Goal: Task Accomplishment & Management: Complete application form

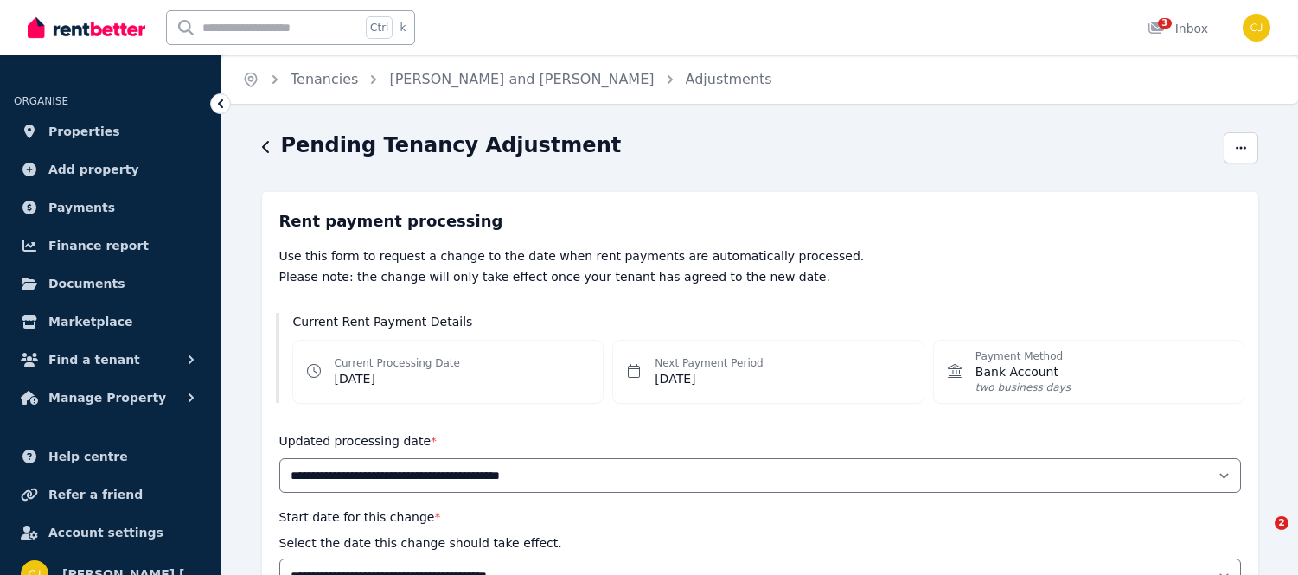
select select "*******"
select select "**********"
click at [71, 130] on span "Properties" at bounding box center [84, 131] width 72 height 21
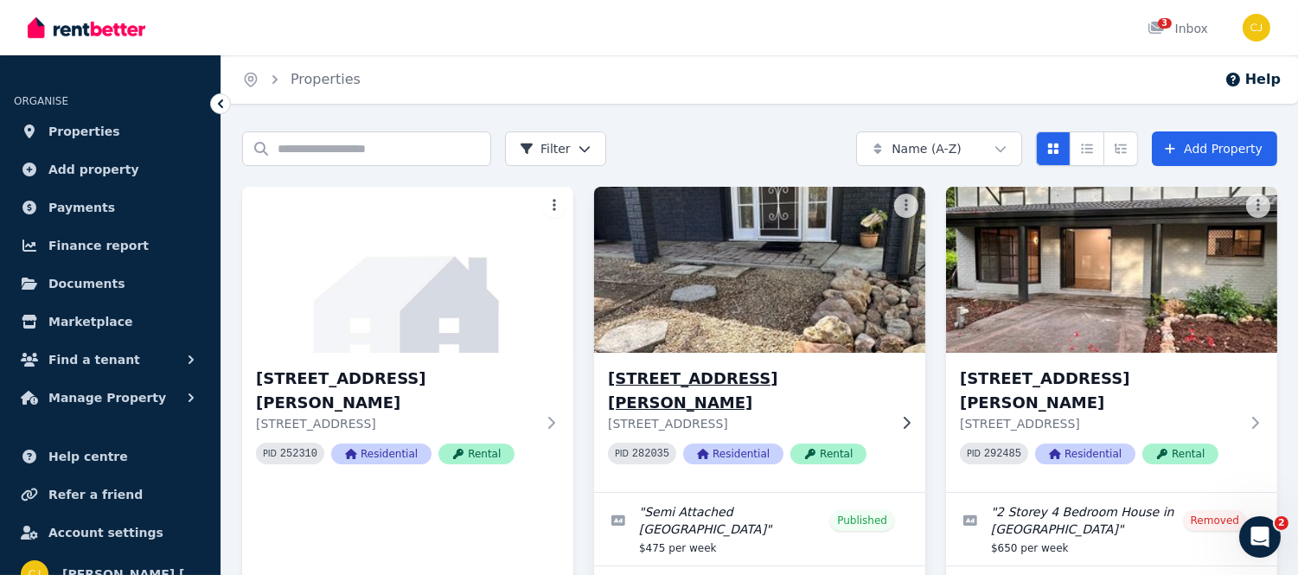
click at [830, 294] on img at bounding box center [759, 269] width 348 height 175
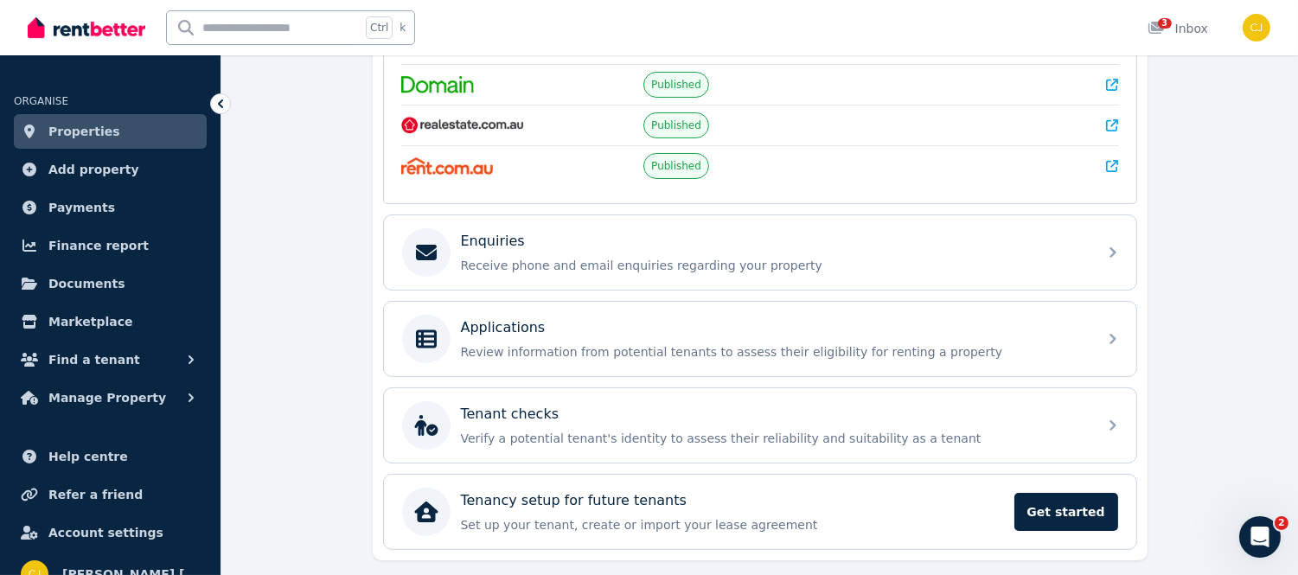
scroll to position [457, 0]
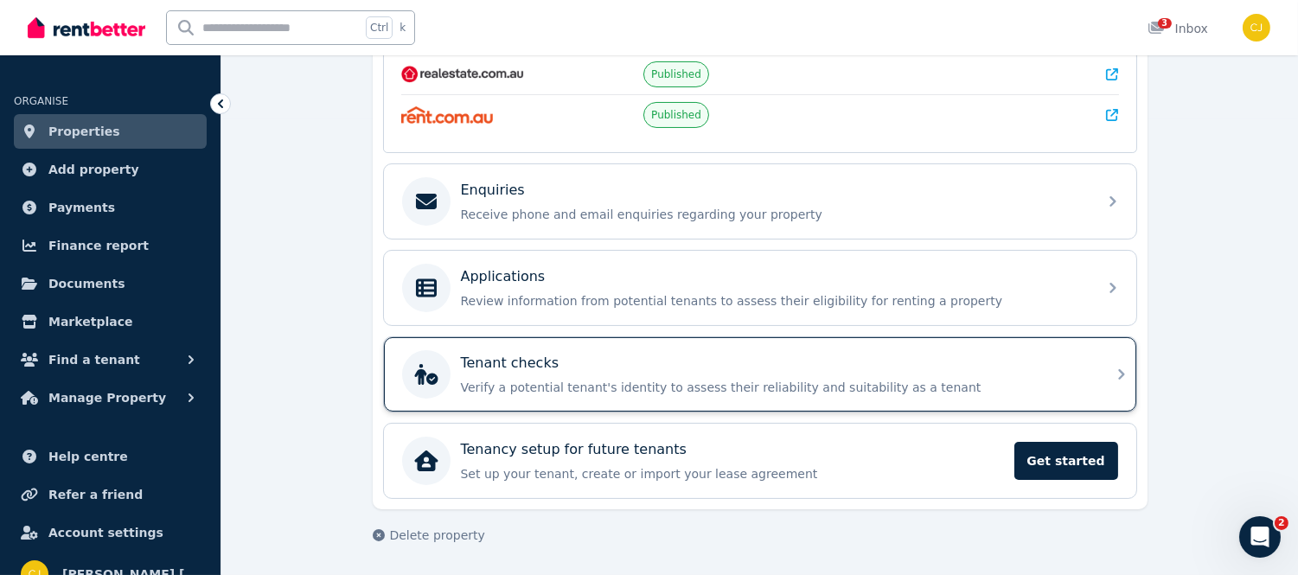
click at [1118, 376] on icon at bounding box center [1121, 374] width 21 height 21
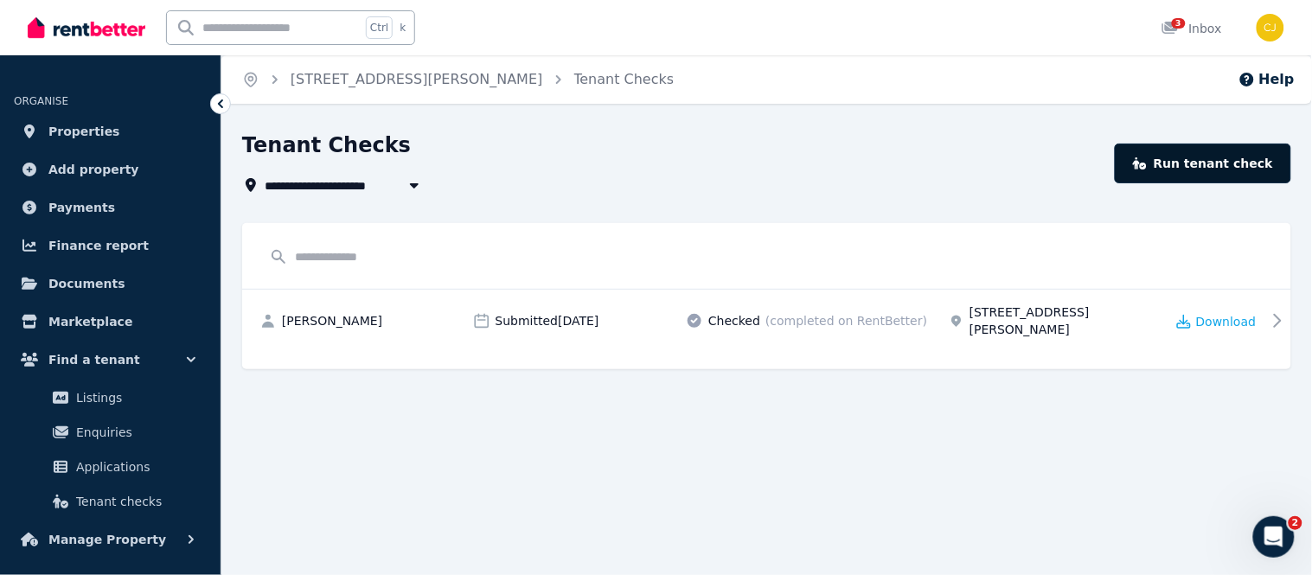
click at [1195, 170] on link "Run tenant check" at bounding box center [1203, 164] width 176 height 40
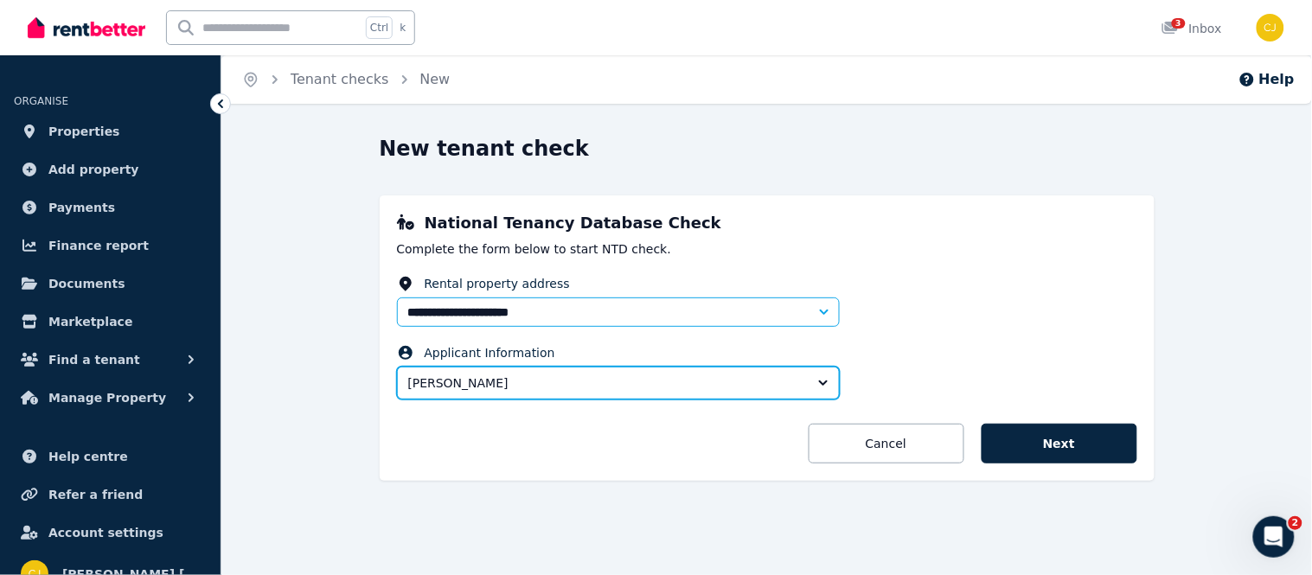
click at [822, 387] on button "[PERSON_NAME]" at bounding box center [618, 383] width 443 height 33
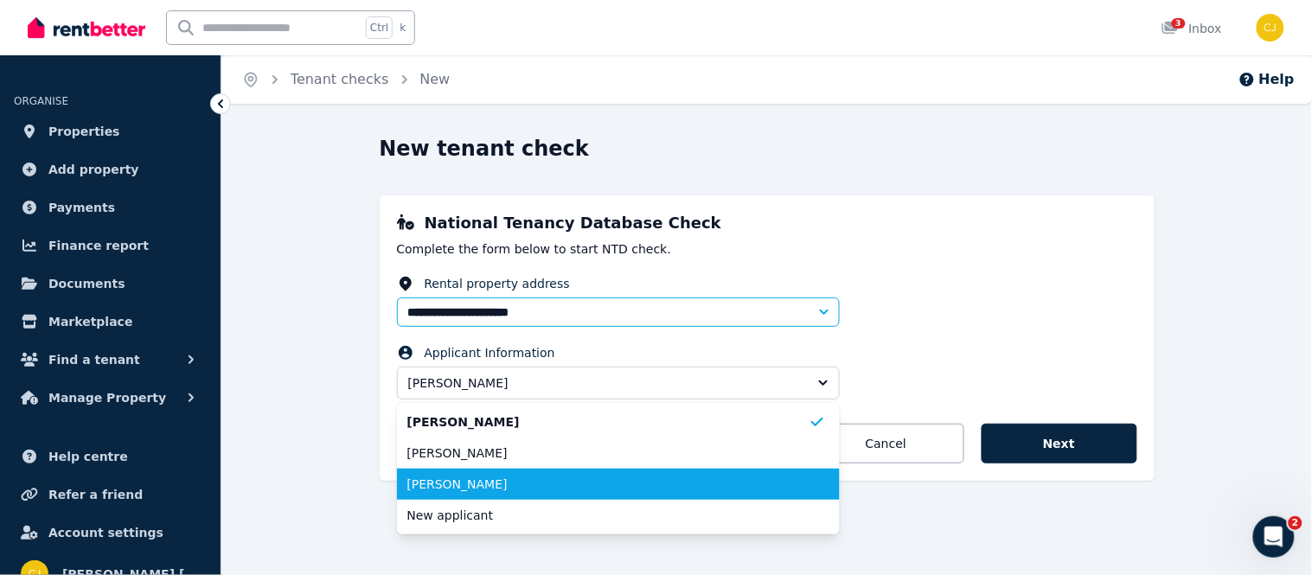
click at [456, 490] on span "[PERSON_NAME]" at bounding box center [607, 484] width 401 height 17
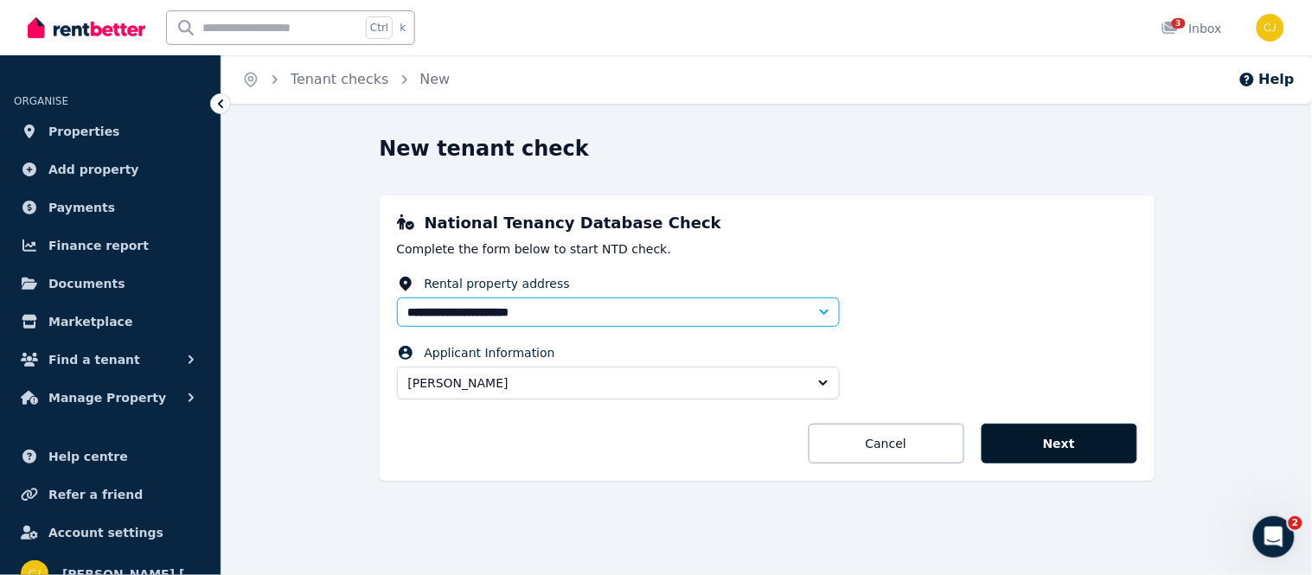
click at [1077, 451] on button "Next" at bounding box center [1060, 444] width 156 height 40
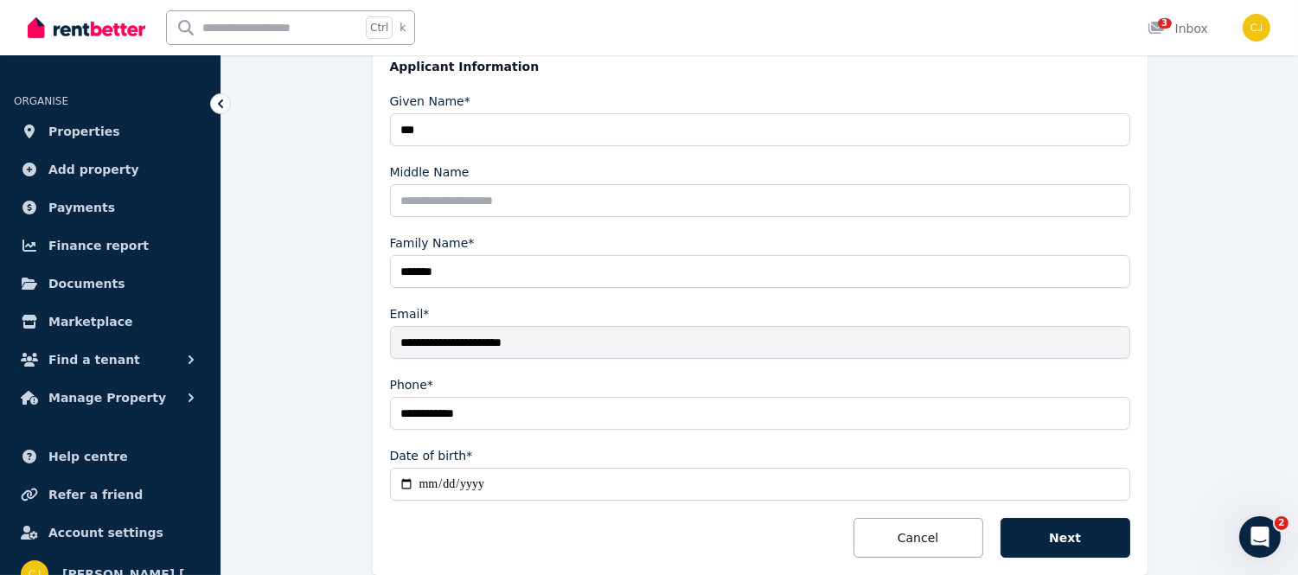
scroll to position [385, 0]
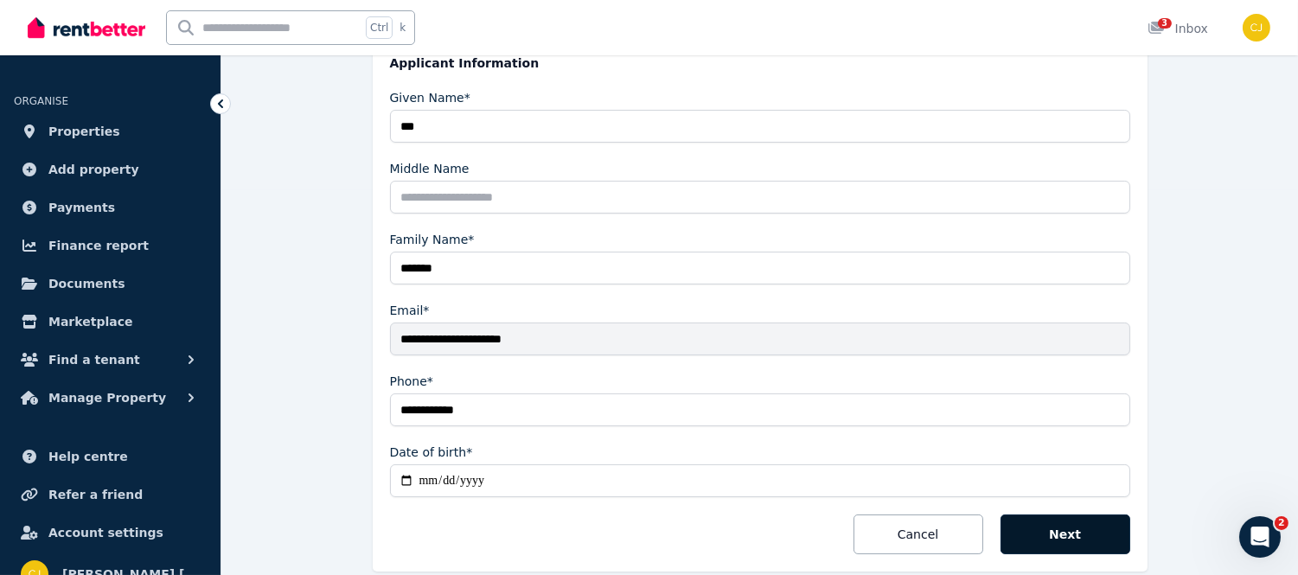
click at [1065, 530] on button "Next" at bounding box center [1066, 535] width 130 height 40
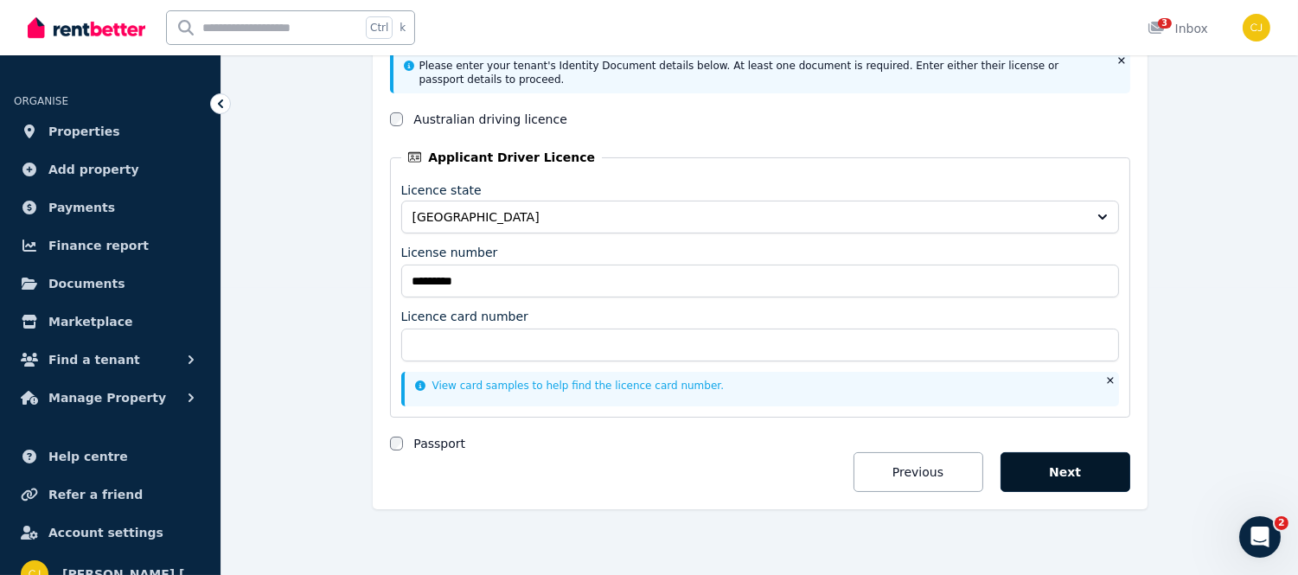
click at [1070, 452] on button "Next" at bounding box center [1066, 472] width 130 height 40
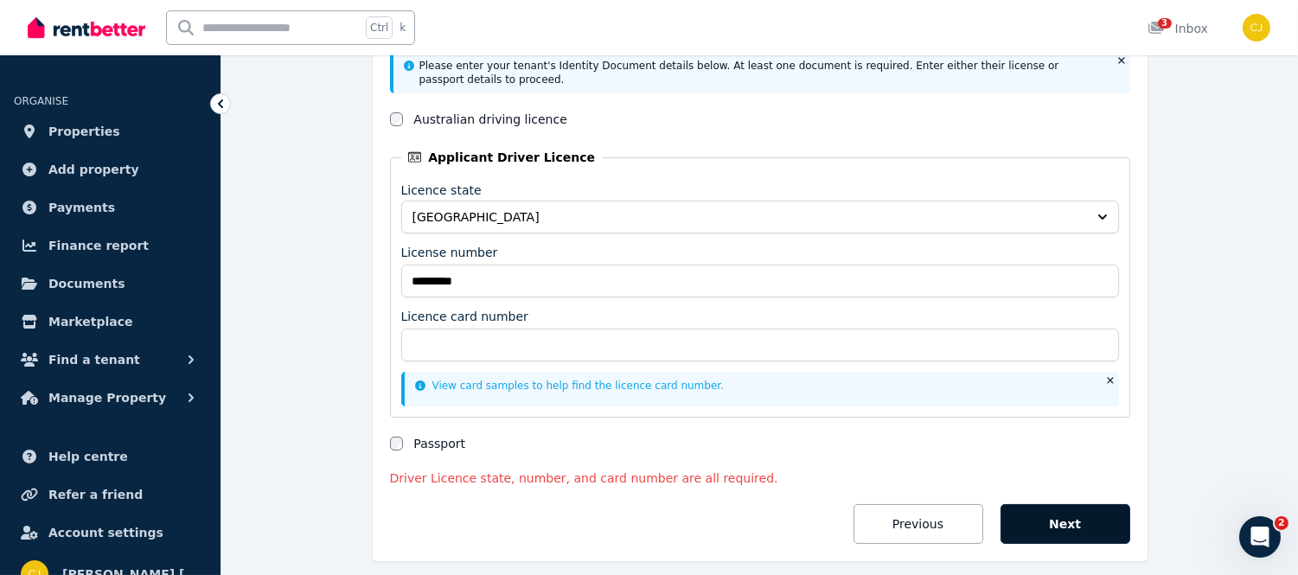
click at [1070, 445] on form "Please enter your tenant's Identity Document details below. At least one docume…" at bounding box center [760, 298] width 740 height 492
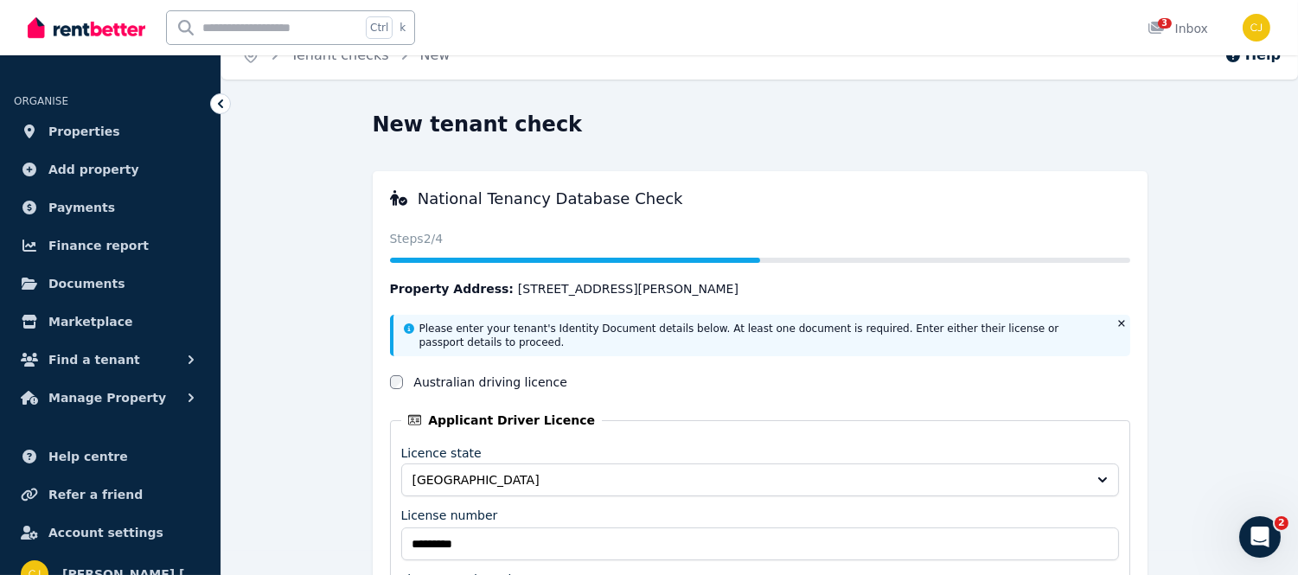
scroll to position [0, 0]
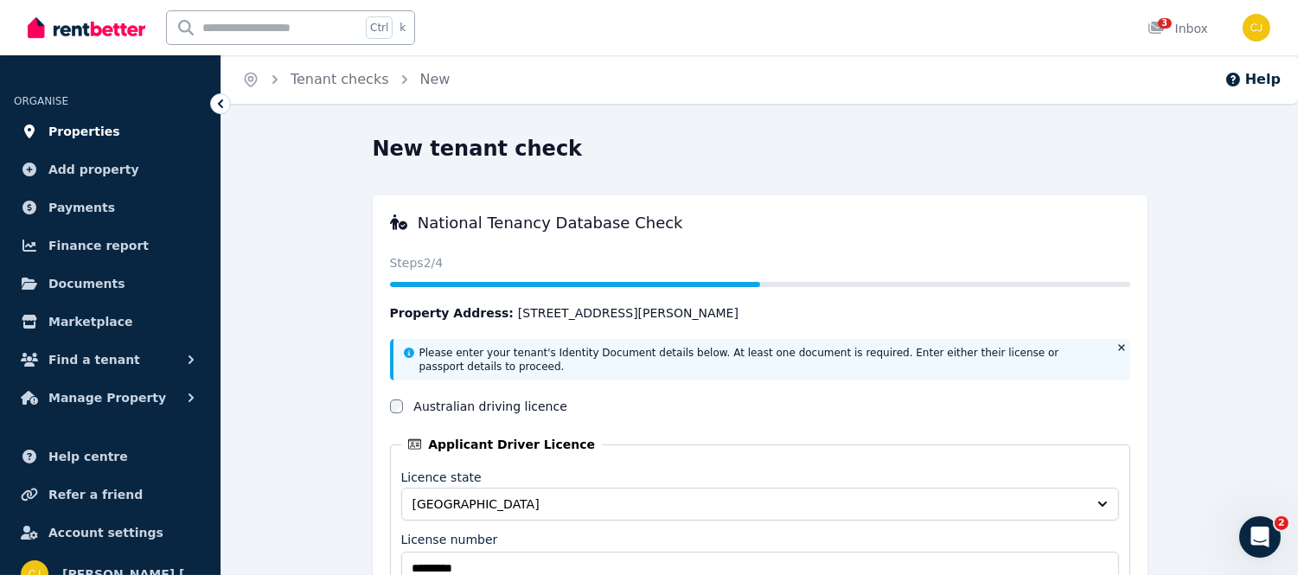
click at [106, 139] on link "Properties" at bounding box center [110, 131] width 193 height 35
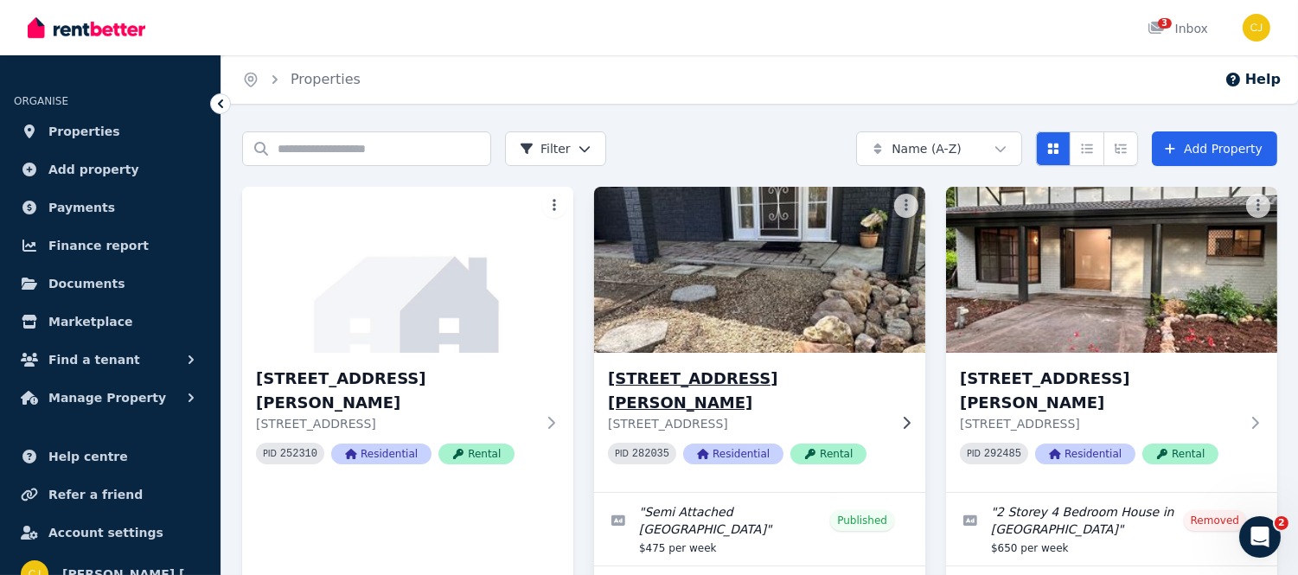
click at [792, 272] on img at bounding box center [759, 269] width 348 height 175
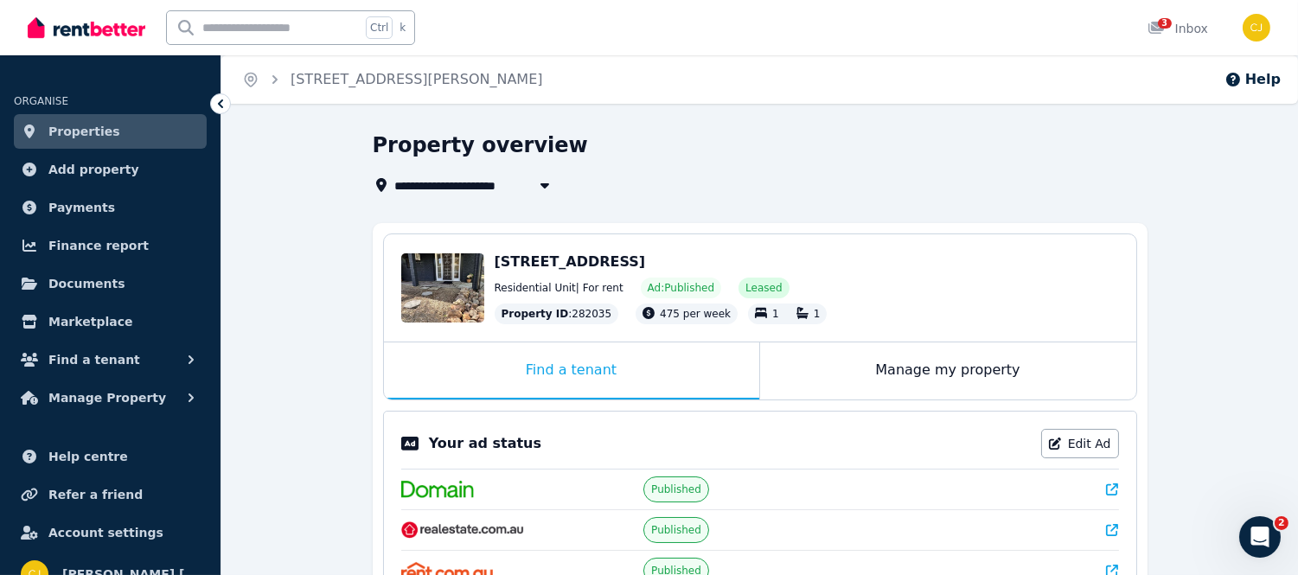
scroll to position [457, 0]
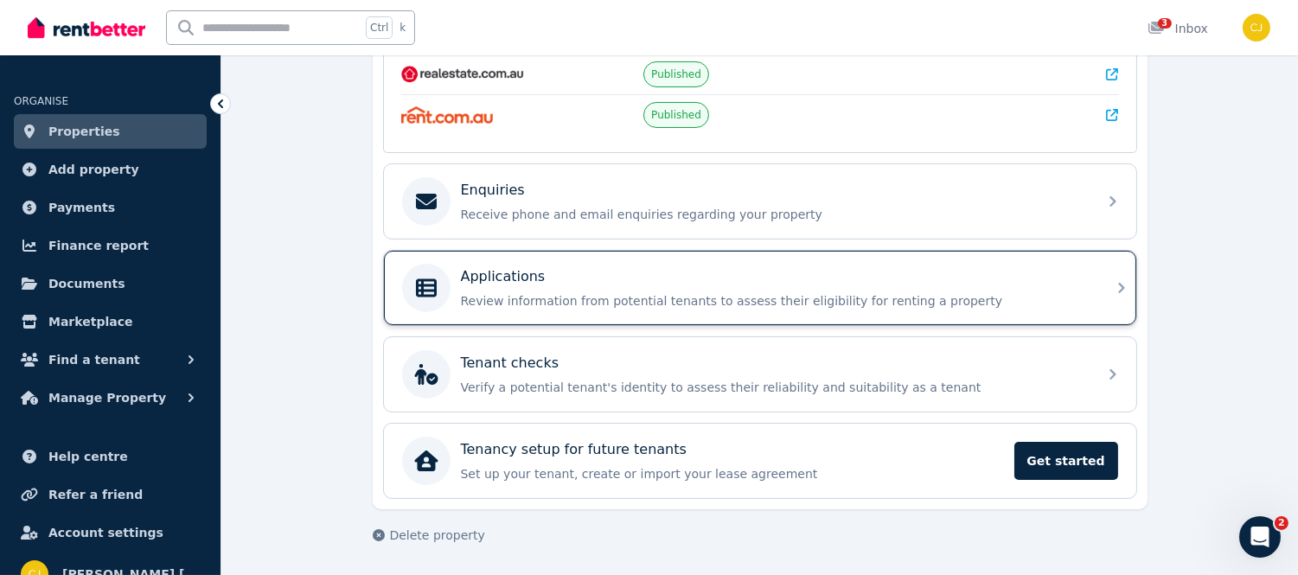
click at [1108, 291] on div "Applications Review information from potential tenants to assess their eligibil…" at bounding box center [760, 288] width 752 height 74
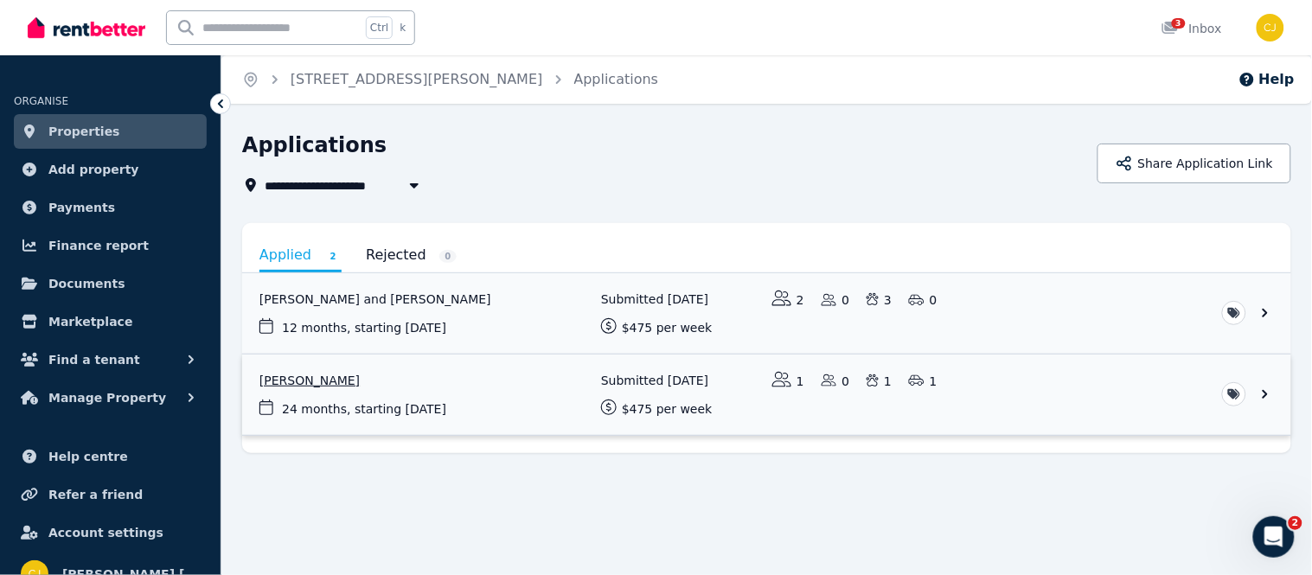
click at [1274, 387] on link "View application: Amy Burnett" at bounding box center [766, 395] width 1049 height 80
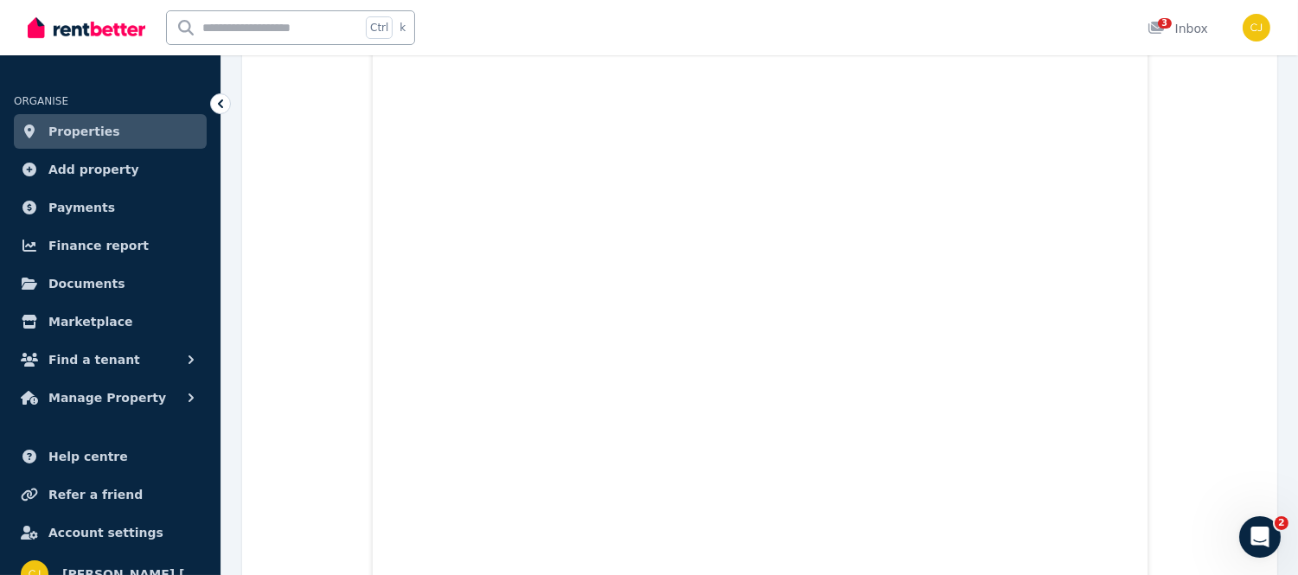
scroll to position [6208, 0]
click at [87, 135] on span "Properties" at bounding box center [84, 131] width 72 height 21
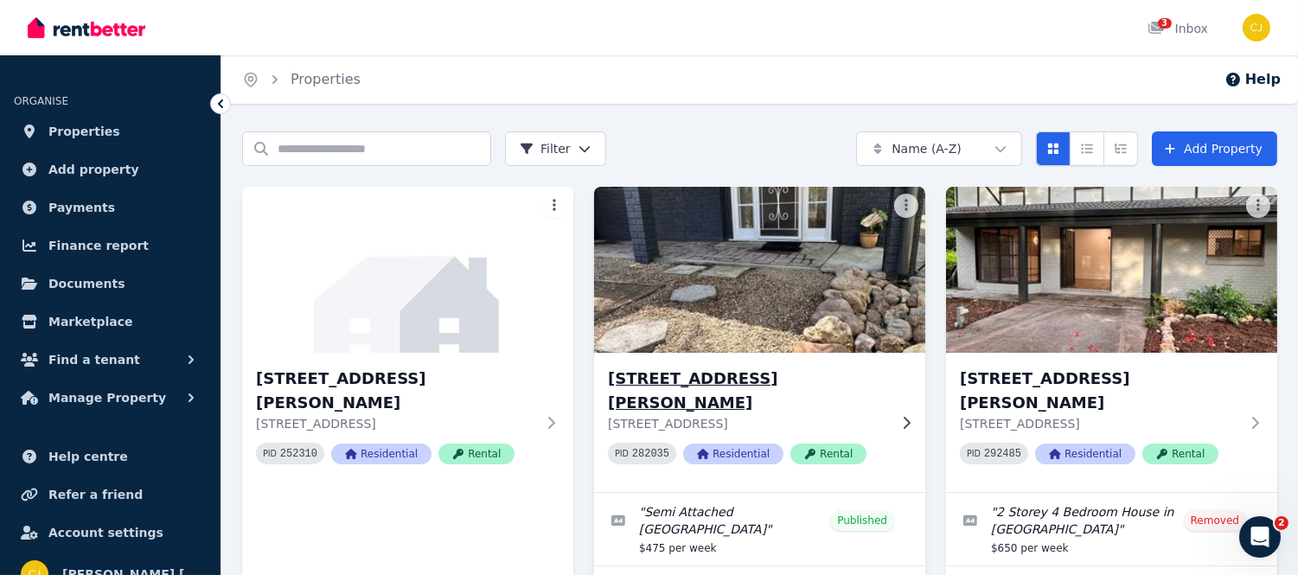
click at [866, 337] on img at bounding box center [759, 269] width 348 height 175
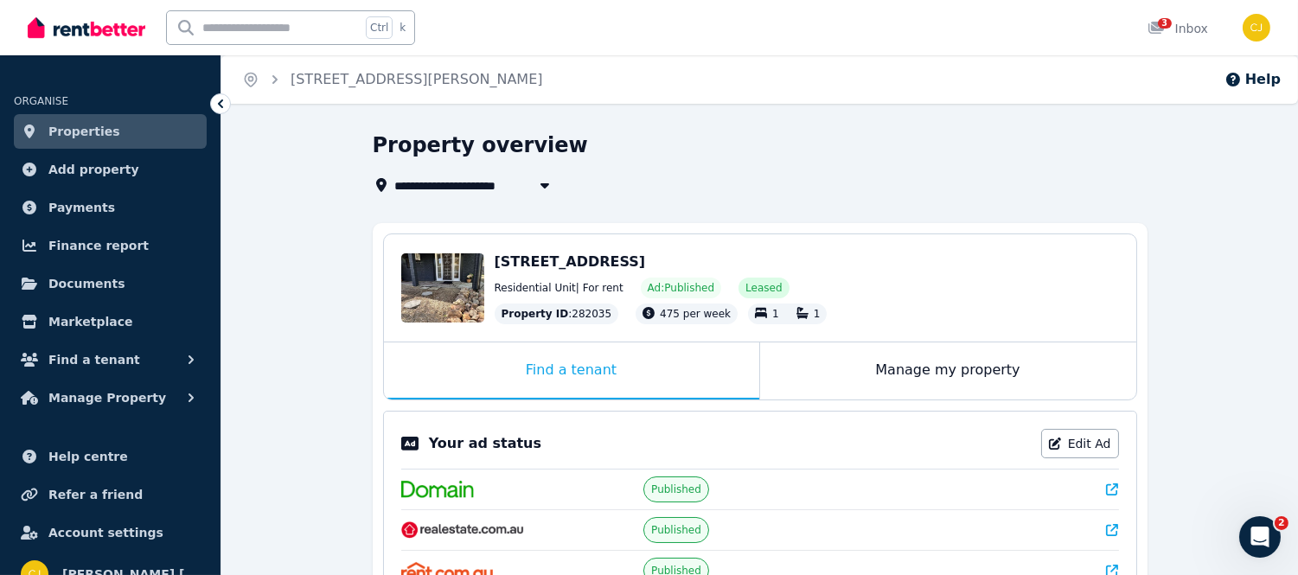
scroll to position [457, 0]
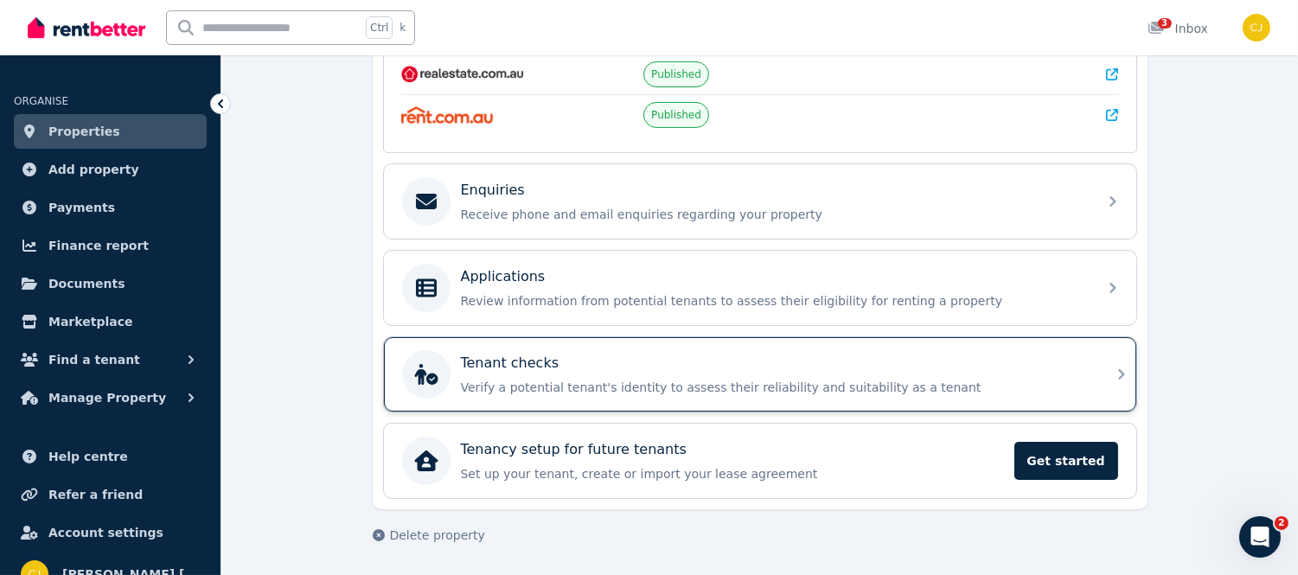
click at [1116, 382] on icon at bounding box center [1121, 374] width 21 height 21
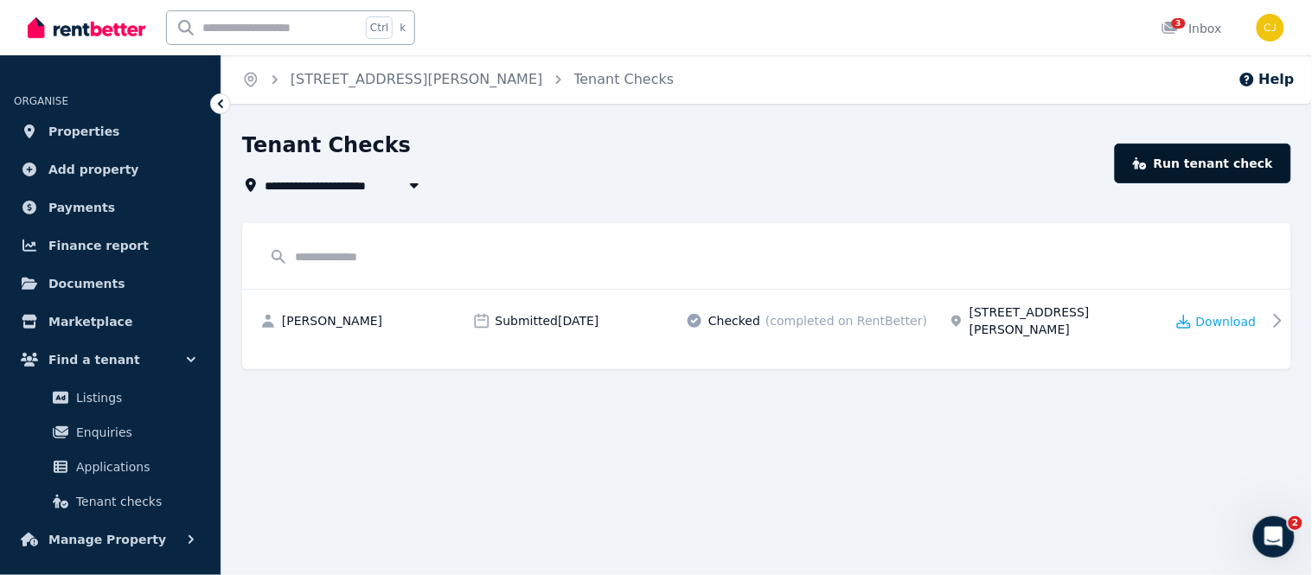
click at [1242, 159] on link "Run tenant check" at bounding box center [1203, 164] width 176 height 40
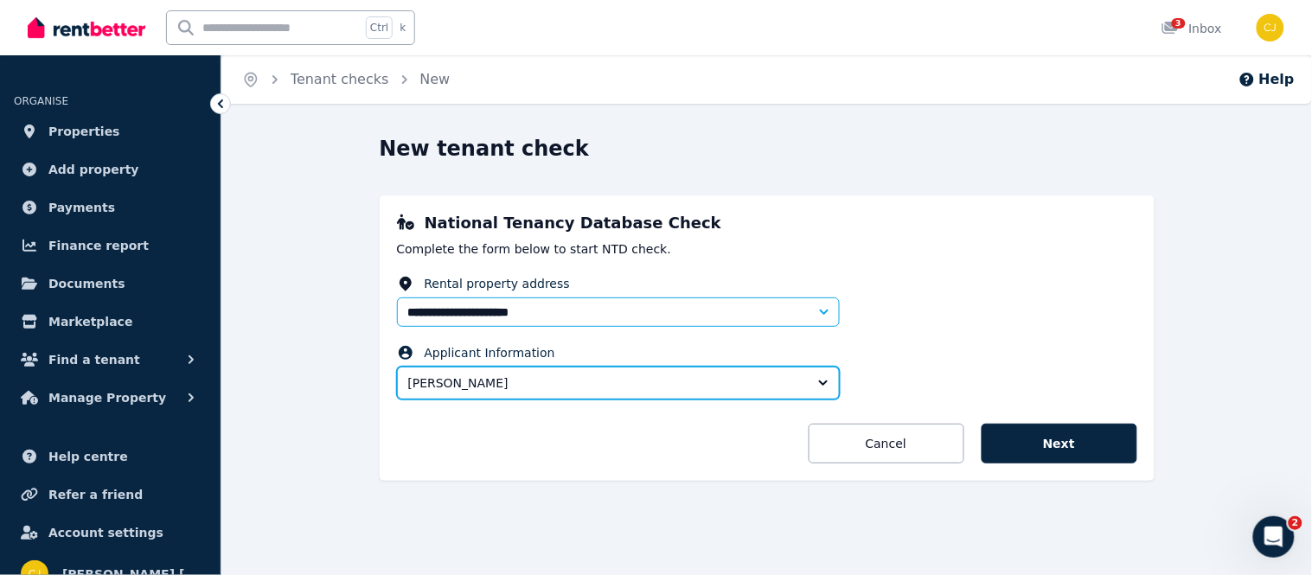
click at [823, 375] on button "[PERSON_NAME]" at bounding box center [618, 383] width 443 height 33
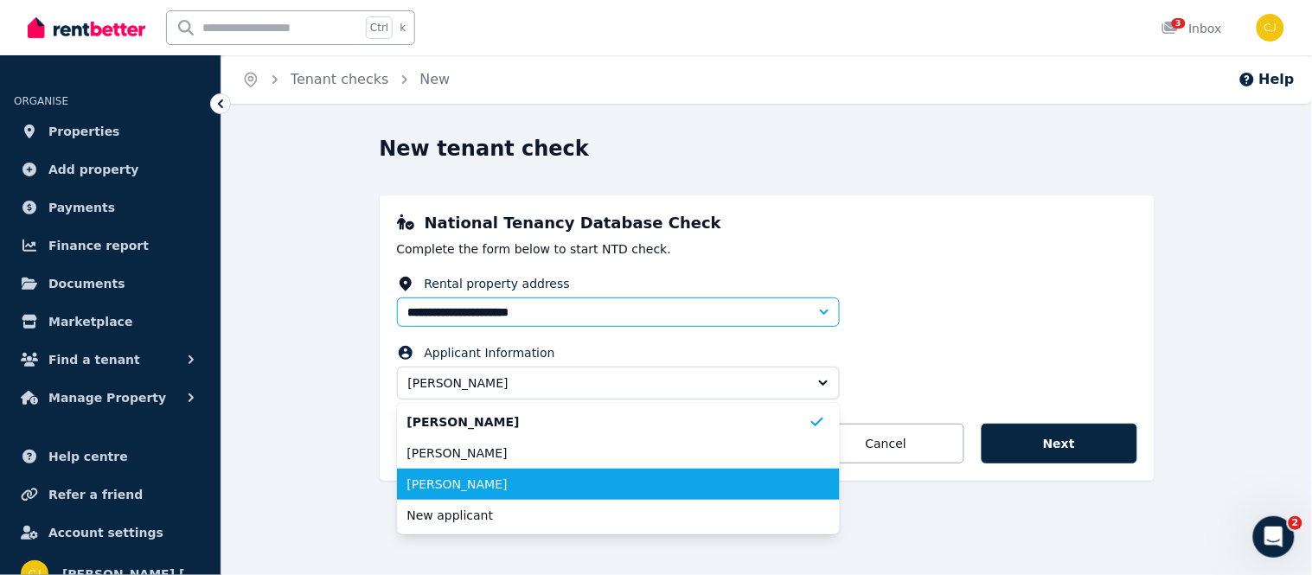
click at [693, 487] on span "[PERSON_NAME]" at bounding box center [607, 484] width 401 height 17
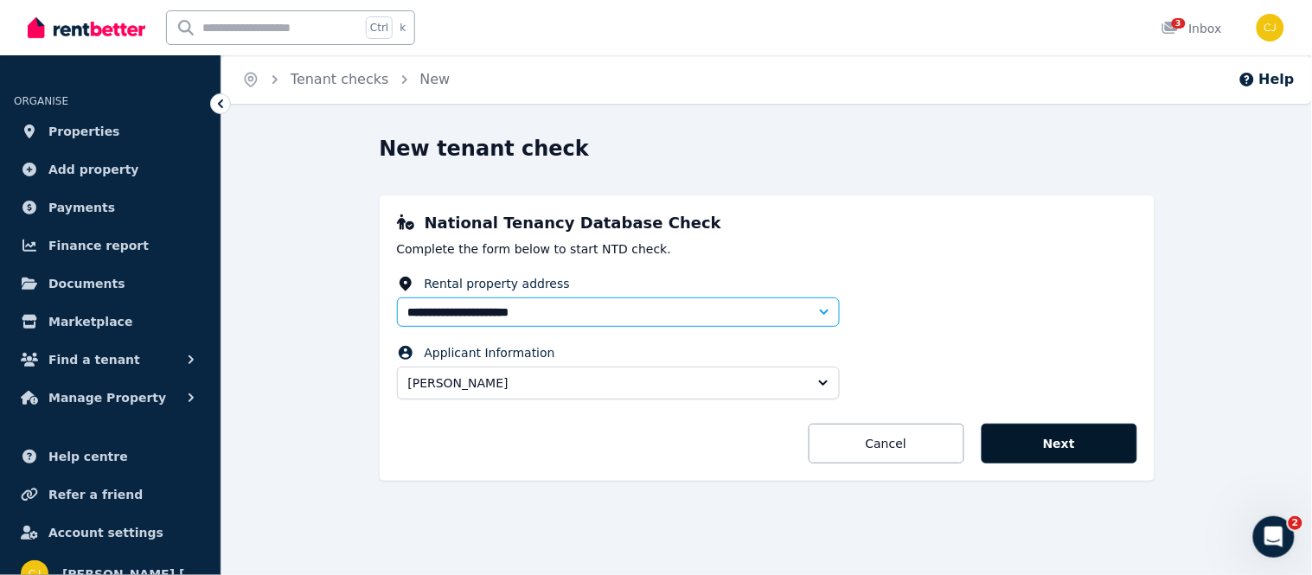
click at [1057, 456] on button "Next" at bounding box center [1060, 444] width 156 height 40
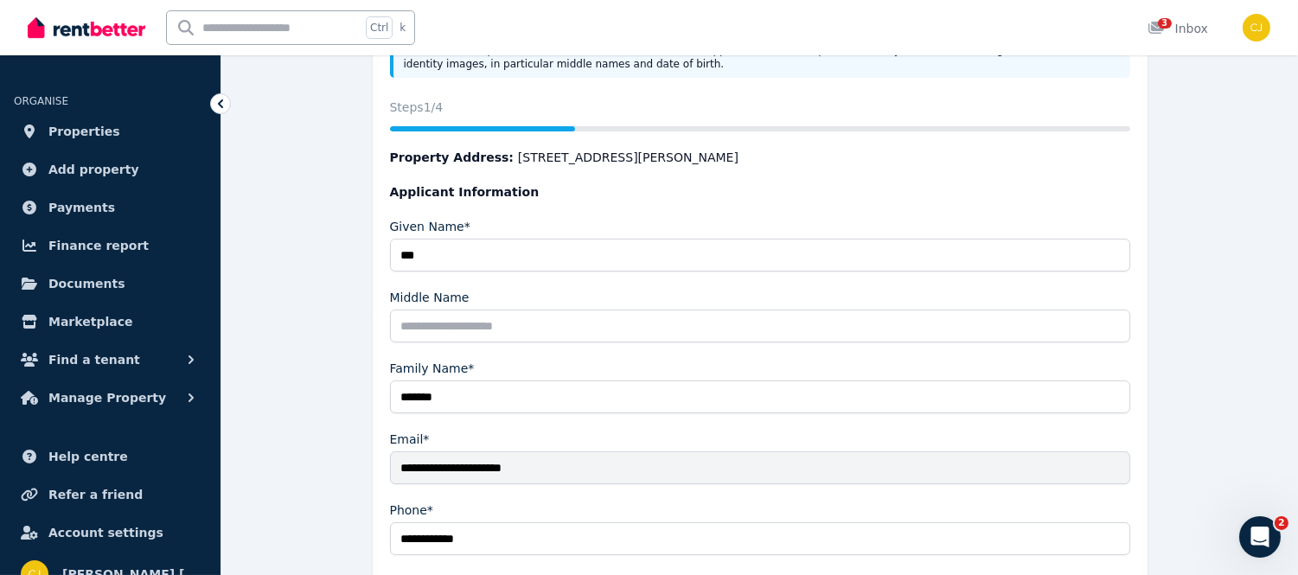
scroll to position [295, 0]
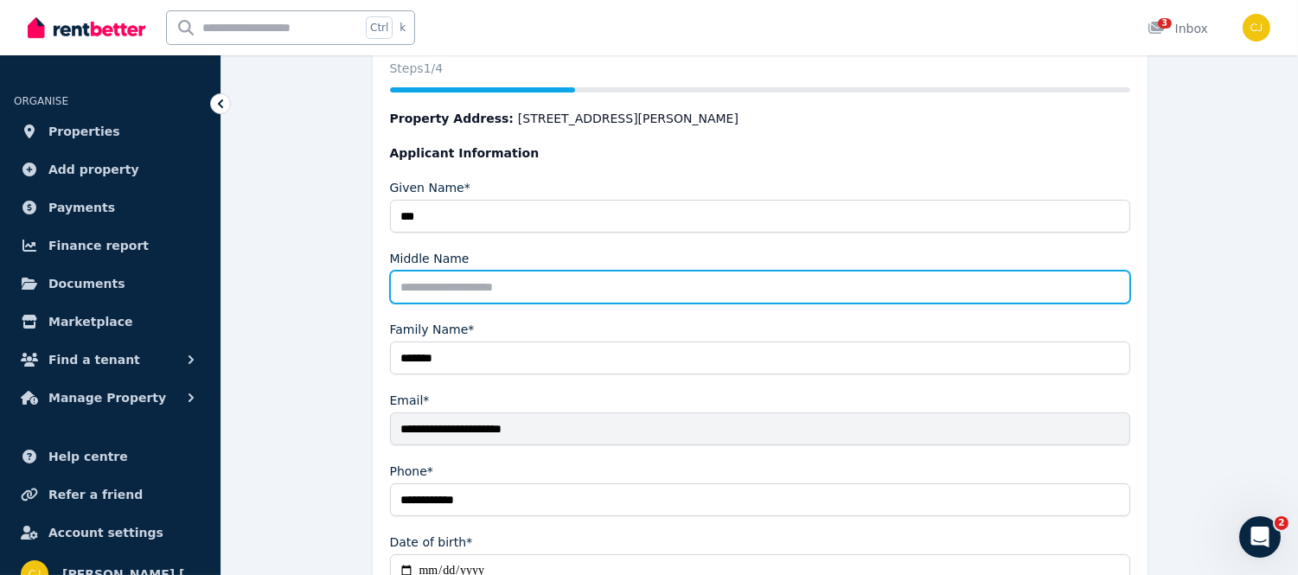
click at [451, 284] on input "Middle Name" at bounding box center [760, 287] width 740 height 33
type input "********"
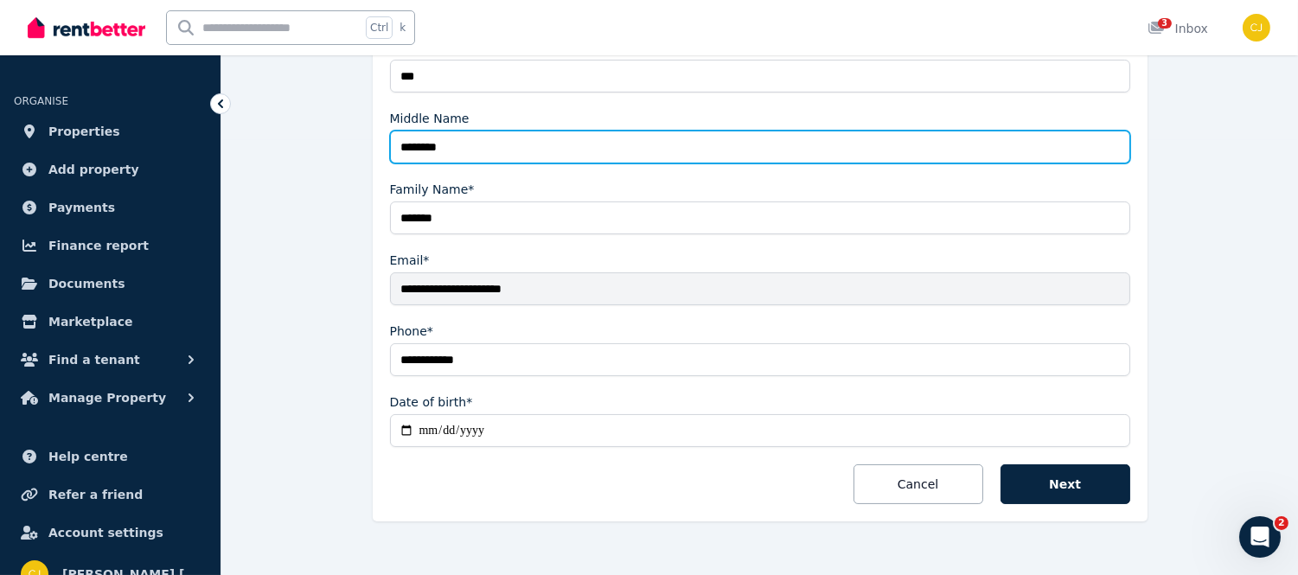
scroll to position [461, 0]
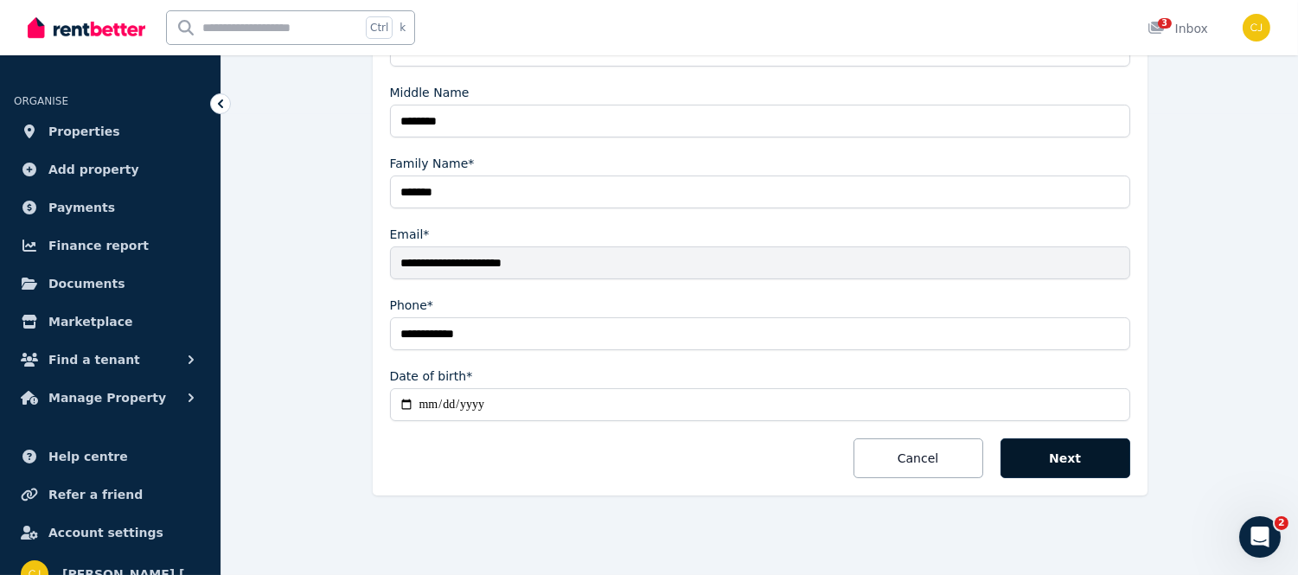
click at [1084, 457] on button "Next" at bounding box center [1066, 458] width 130 height 40
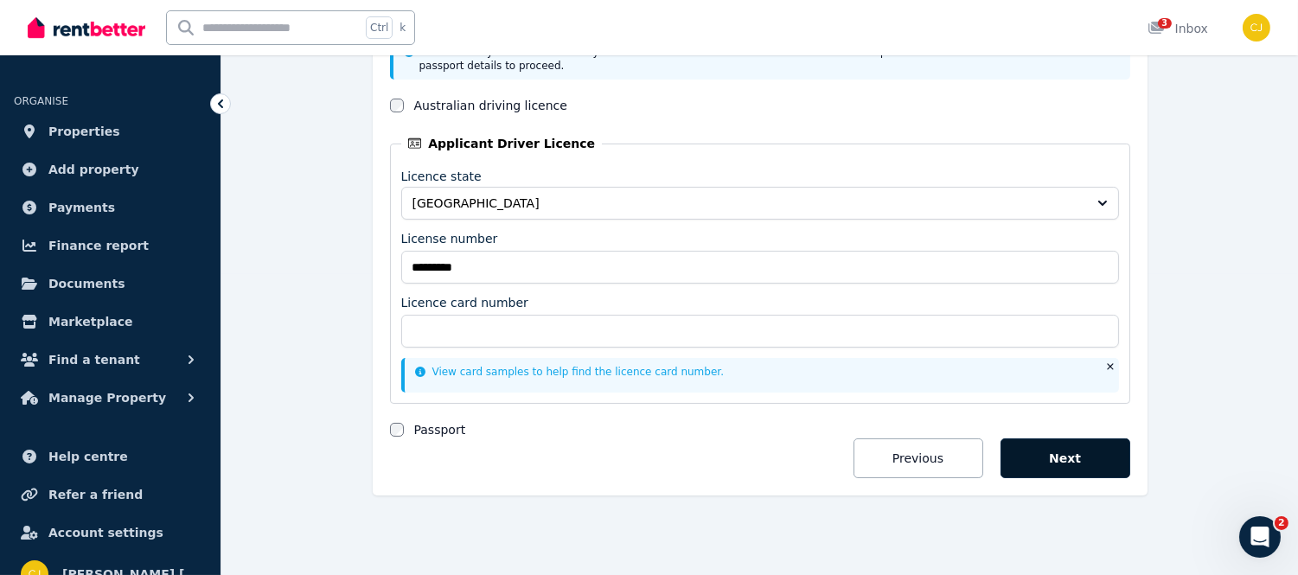
scroll to position [287, 0]
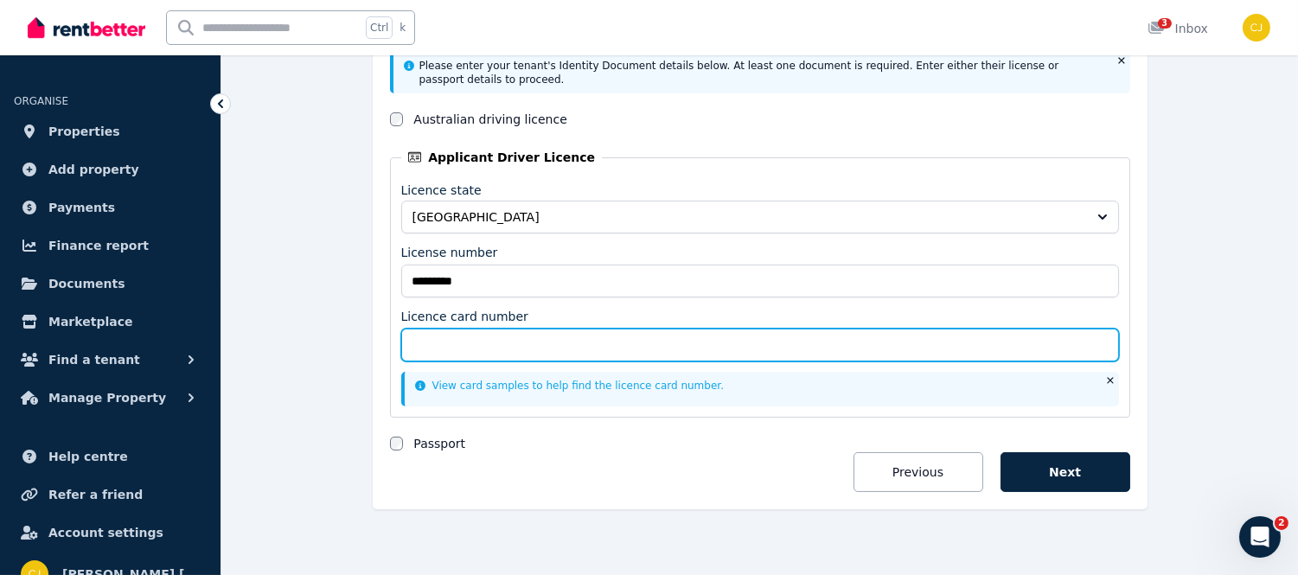
click at [631, 343] on input "Licence card number" at bounding box center [760, 345] width 718 height 33
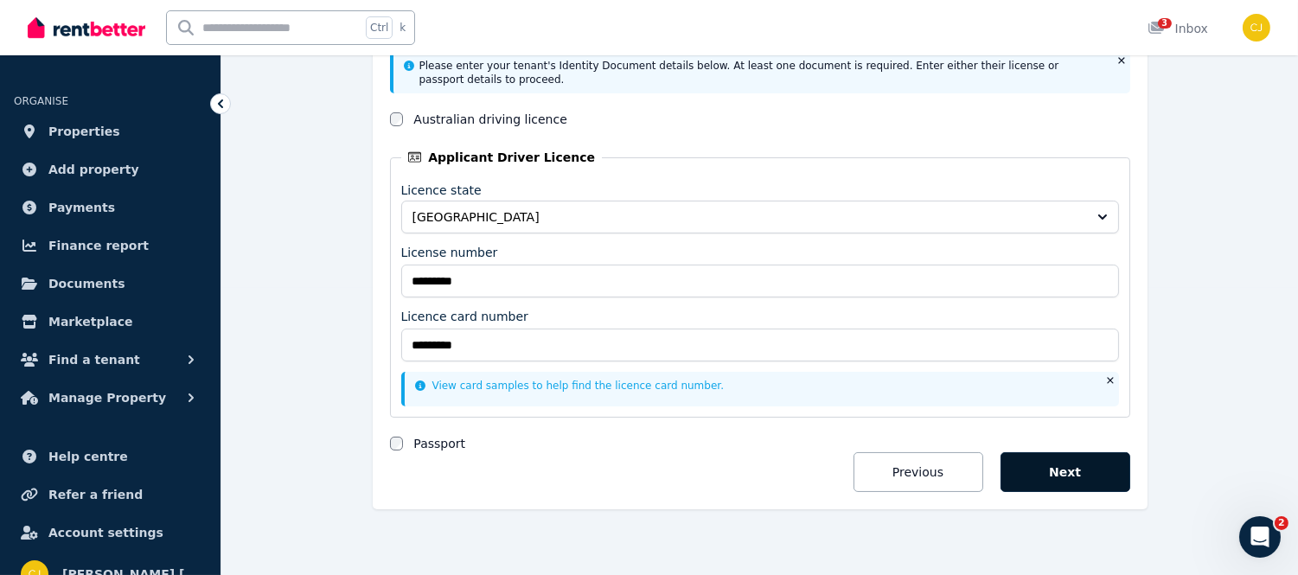
click at [1065, 464] on button "Next" at bounding box center [1066, 472] width 130 height 40
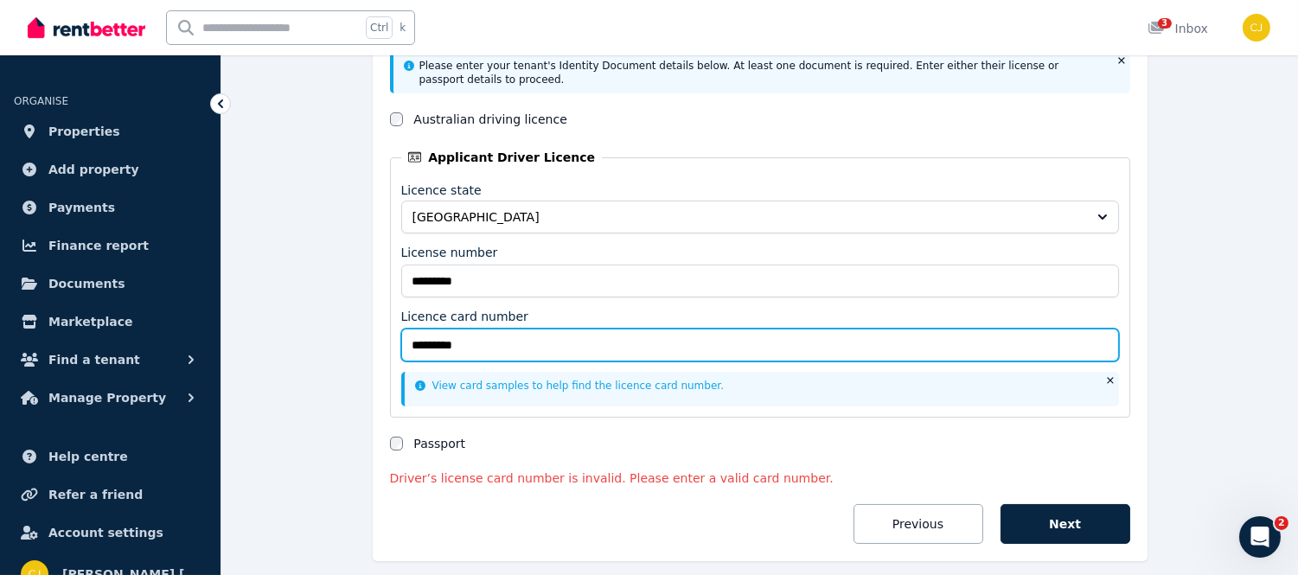
click at [426, 329] on input "*********" at bounding box center [760, 345] width 718 height 33
click at [435, 336] on input "*********" at bounding box center [760, 345] width 718 height 33
click at [434, 329] on input "*********" at bounding box center [760, 345] width 718 height 33
click at [453, 329] on input "**********" at bounding box center [760, 345] width 718 height 33
type input "**********"
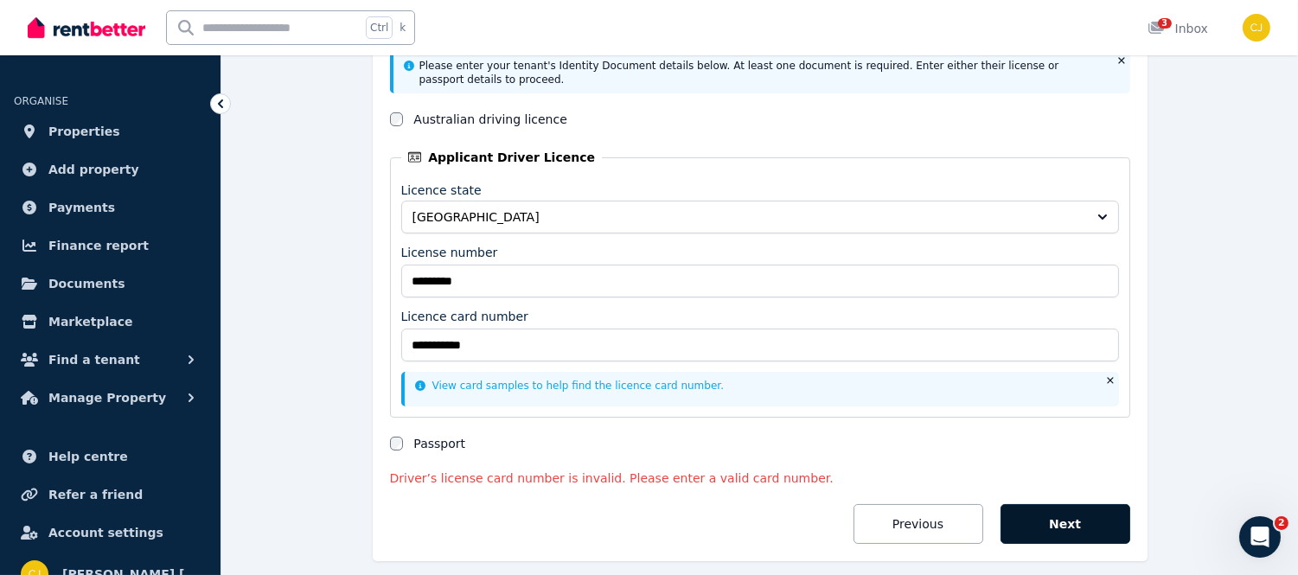
click at [1057, 504] on button "Next" at bounding box center [1066, 524] width 130 height 40
click at [1048, 519] on button "Next" at bounding box center [1066, 524] width 130 height 40
click at [1076, 512] on button "Next" at bounding box center [1066, 524] width 130 height 40
click at [626, 380] on link "View card samples to help find the licence card number." at bounding box center [570, 386] width 310 height 12
click at [86, 136] on span "Properties" at bounding box center [84, 131] width 72 height 21
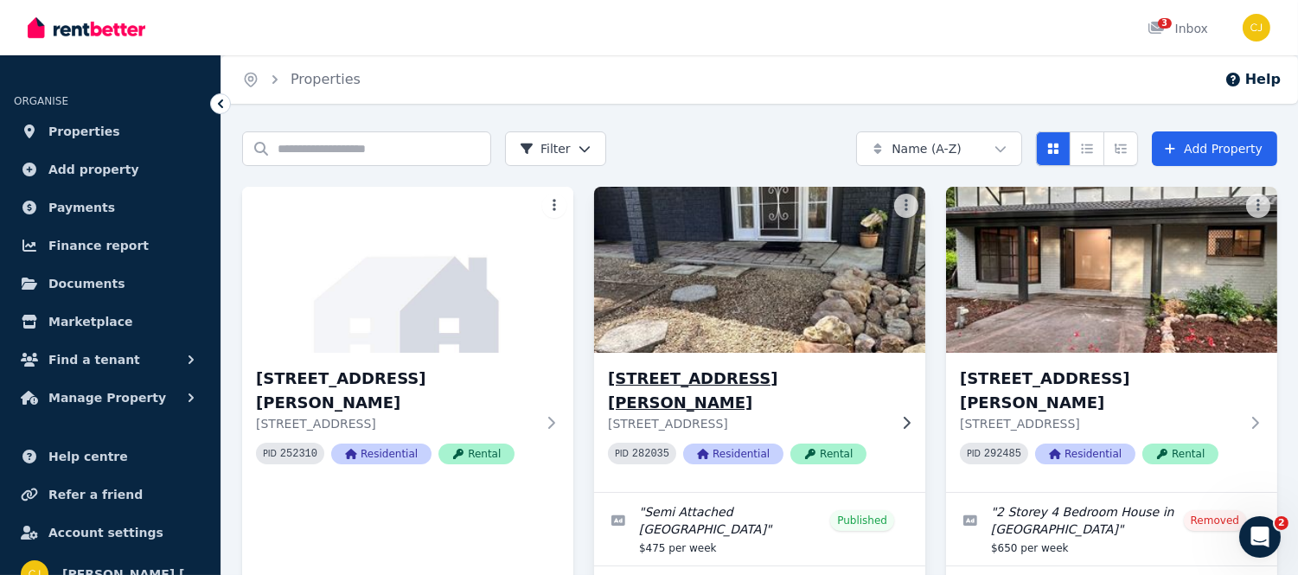
click at [804, 289] on img at bounding box center [759, 269] width 348 height 175
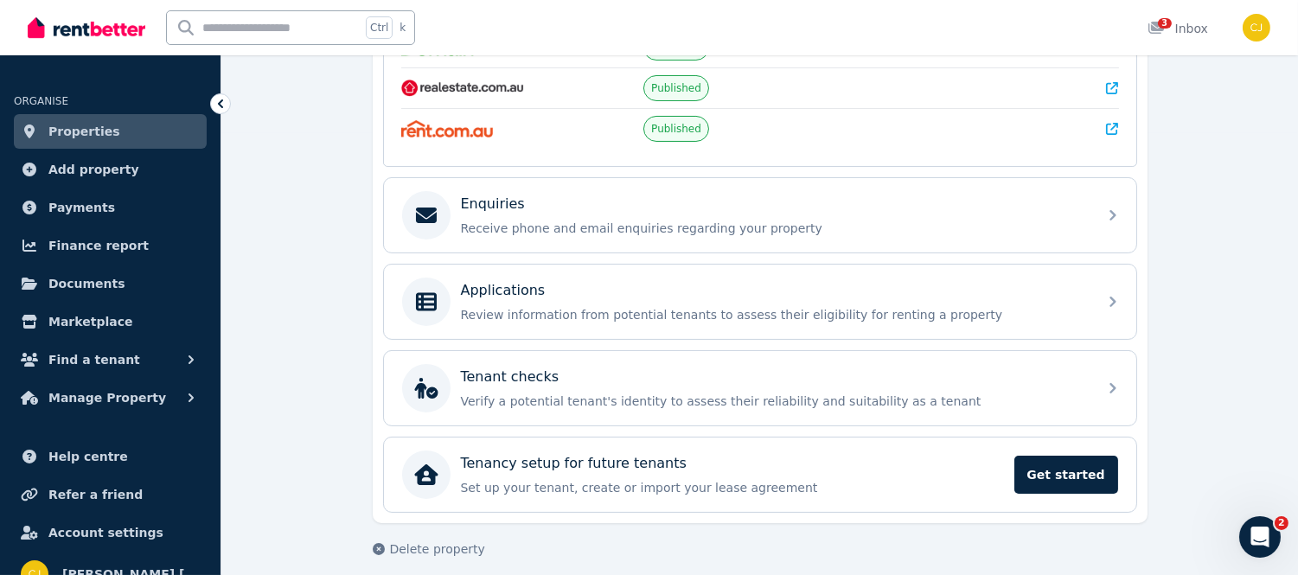
scroll to position [457, 0]
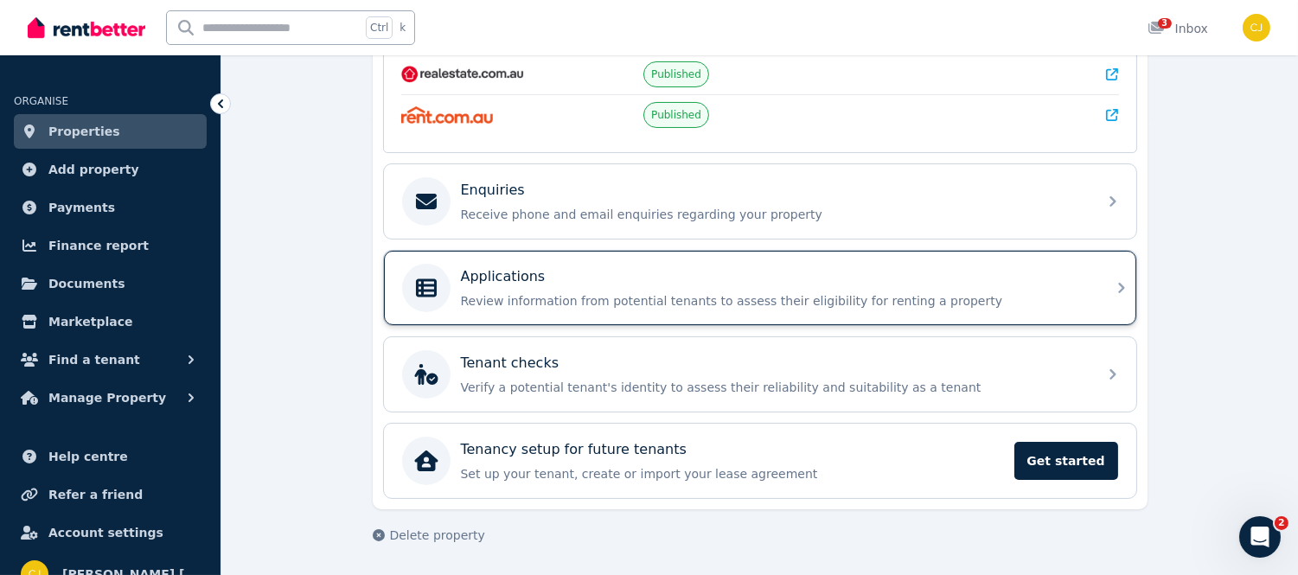
click at [1117, 297] on icon at bounding box center [1121, 288] width 21 height 21
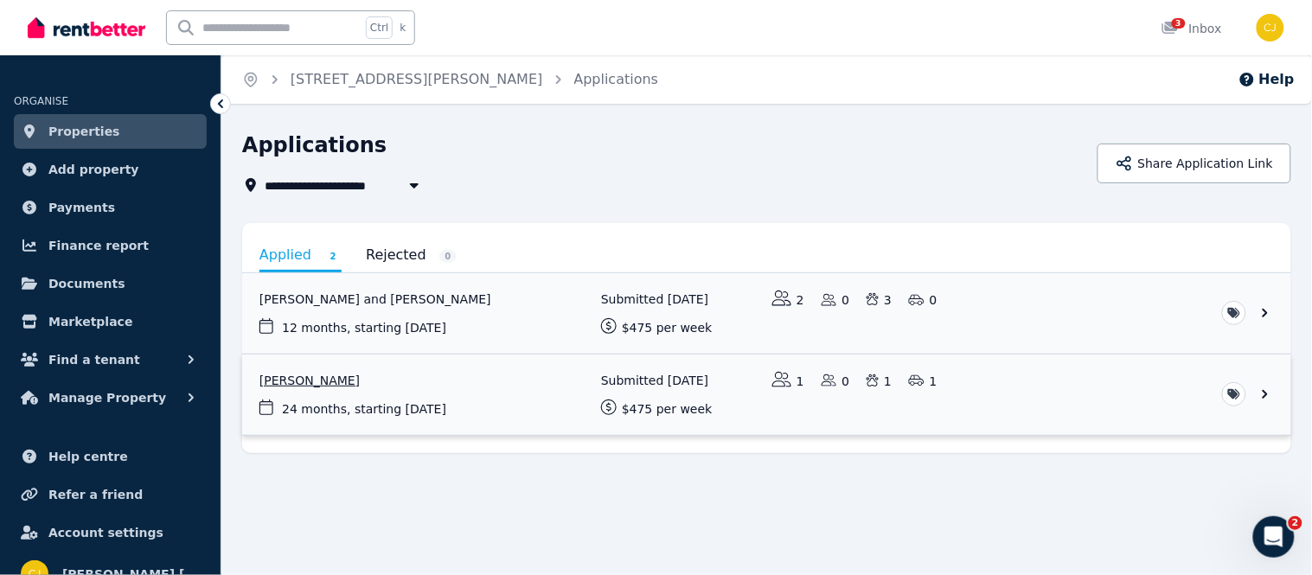
click at [313, 382] on link "View application: Amy Burnett" at bounding box center [766, 395] width 1049 height 80
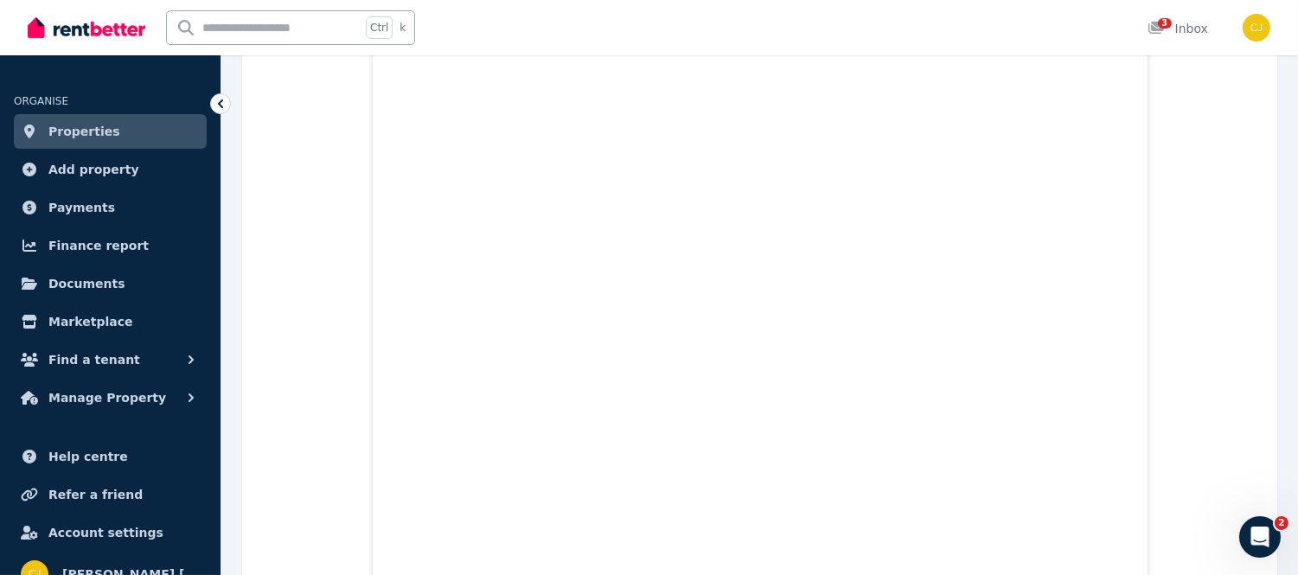
scroll to position [11409, 0]
click at [1162, 28] on span "3" at bounding box center [1165, 23] width 14 height 10
